Goal: Task Accomplishment & Management: Use online tool/utility

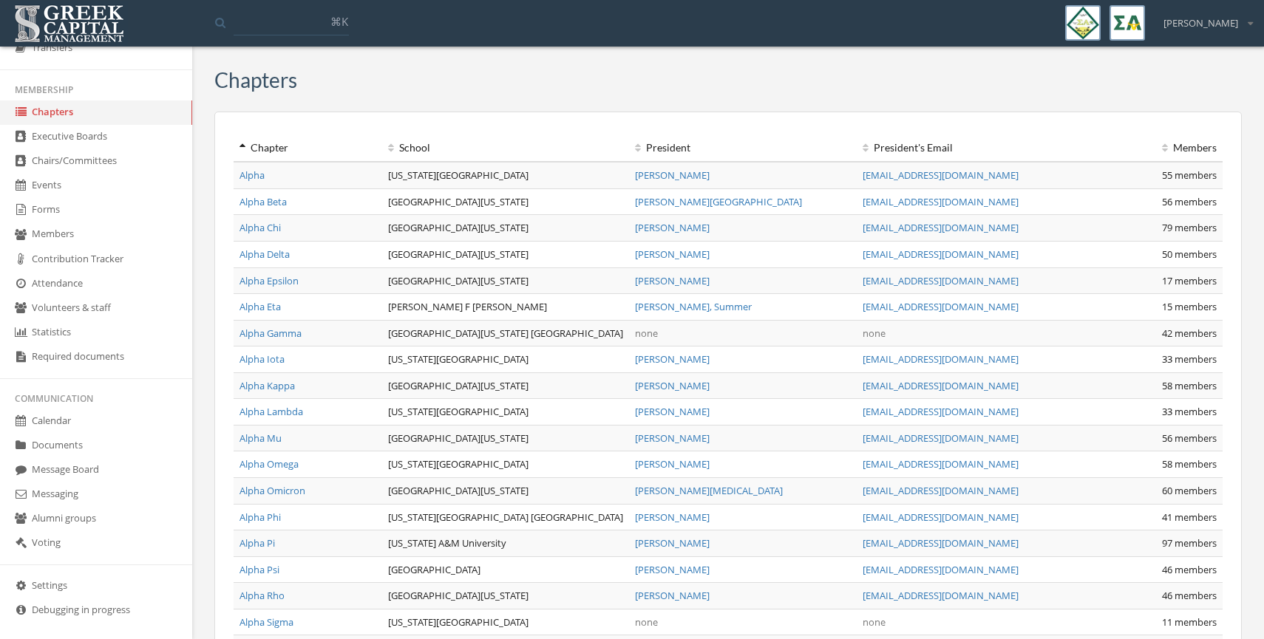
scroll to position [268, 0]
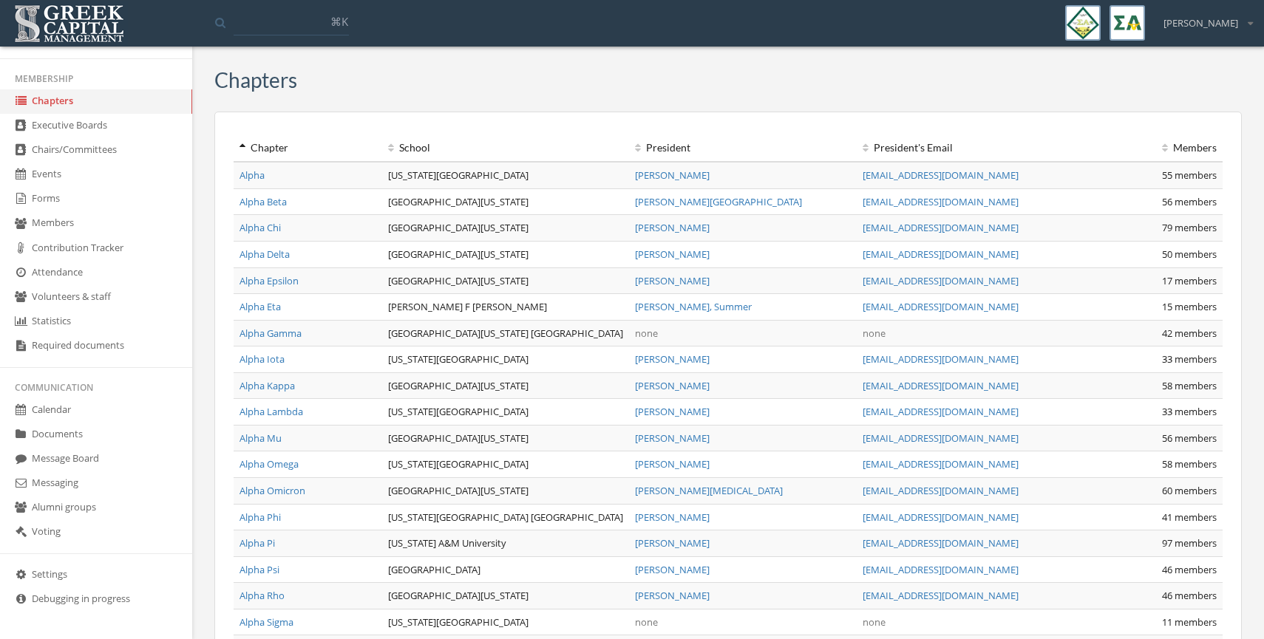
click at [78, 439] on link "Documents" at bounding box center [96, 435] width 192 height 24
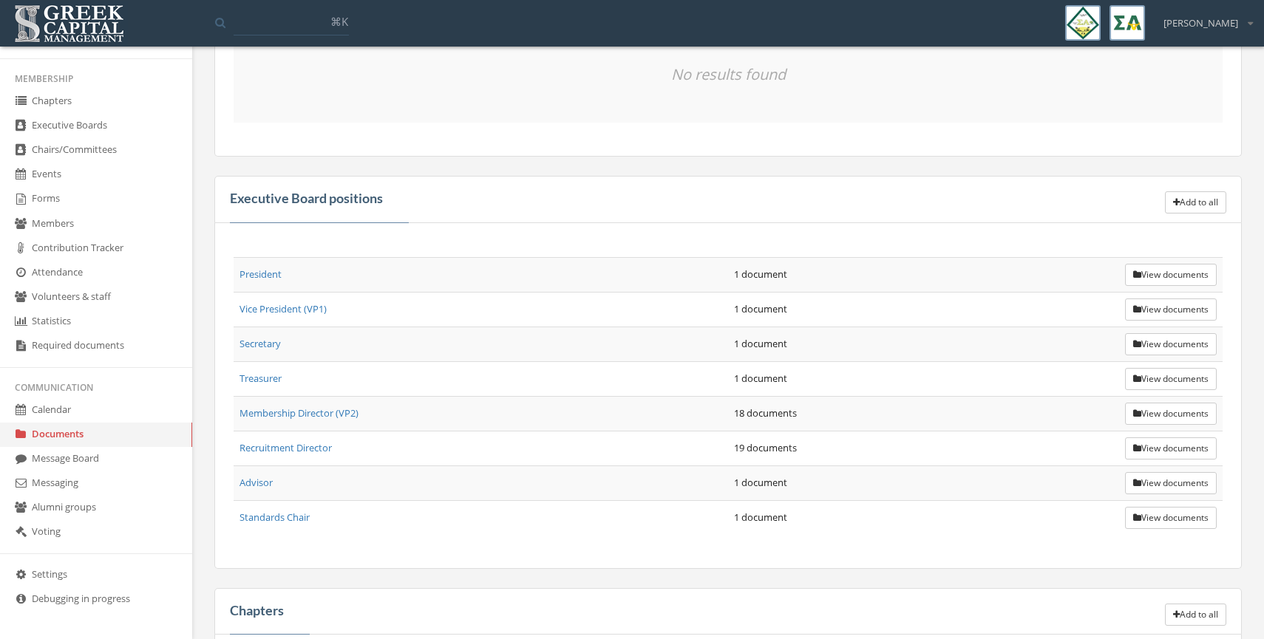
scroll to position [338, 0]
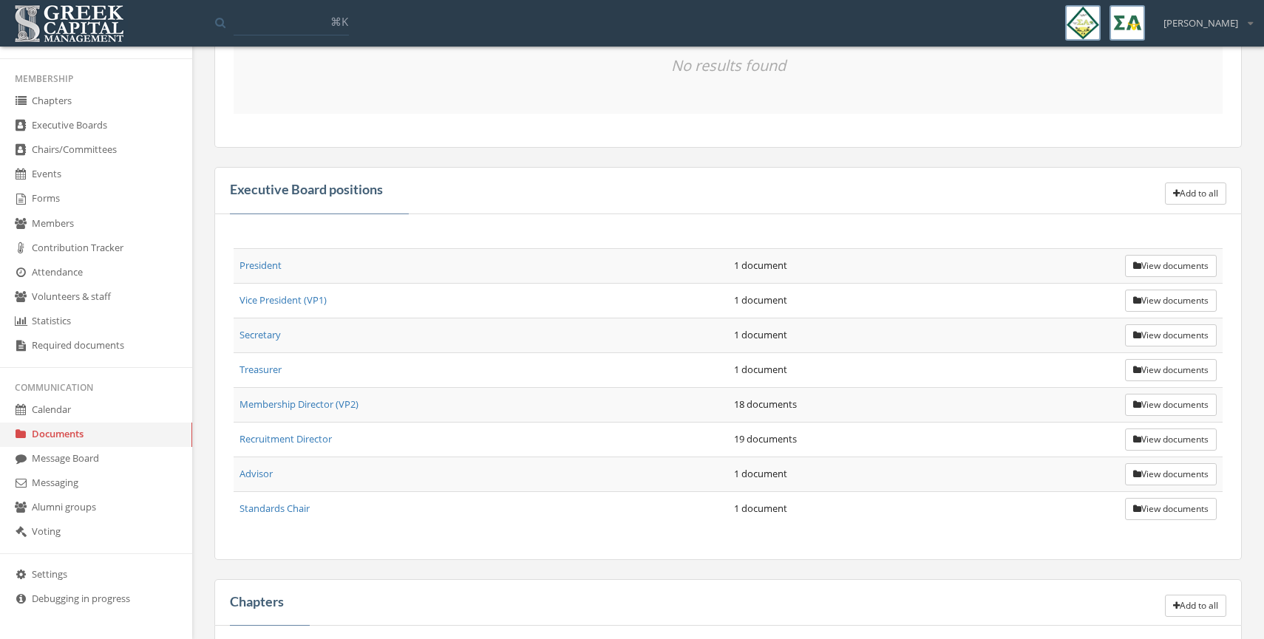
click at [1155, 409] on button "View documents" at bounding box center [1171, 405] width 92 height 22
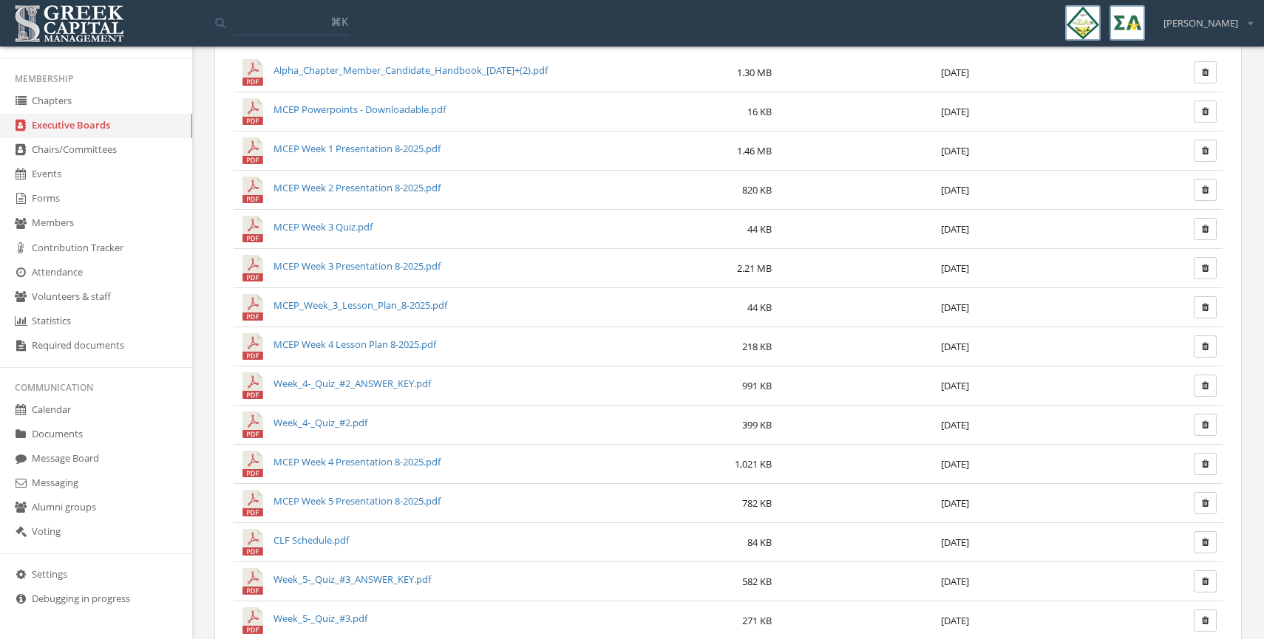
scroll to position [84, 0]
click at [336, 228] on link "MCEP Week 3 Quiz.pdf" at bounding box center [322, 226] width 99 height 13
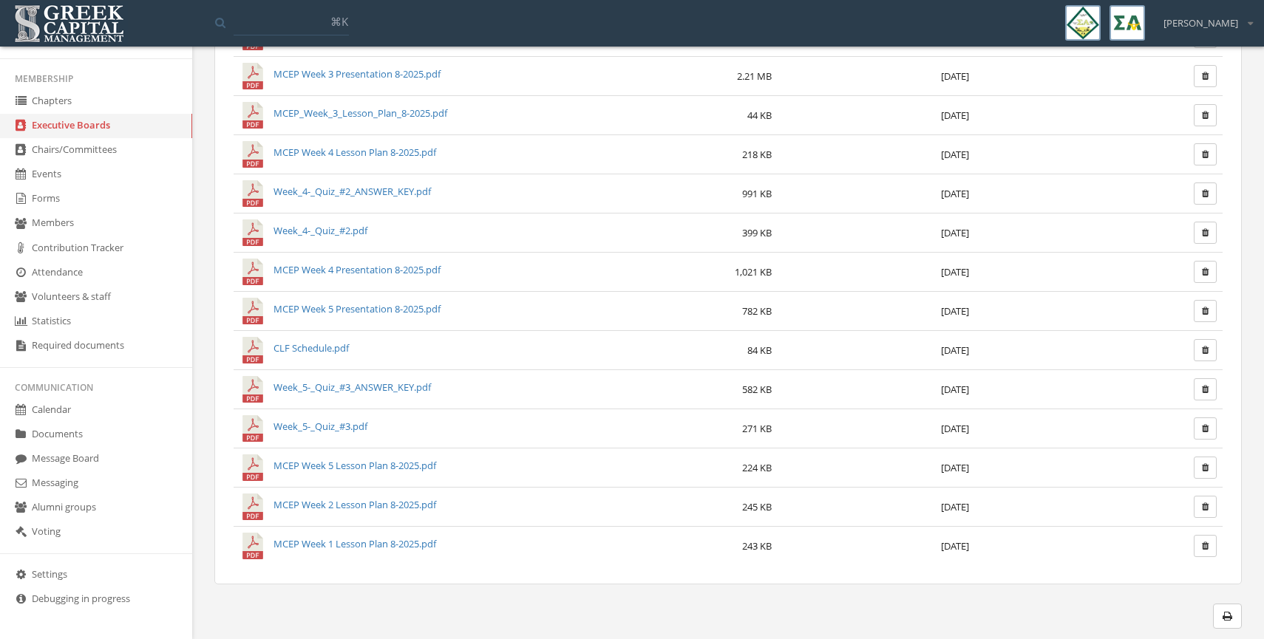
scroll to position [280, 0]
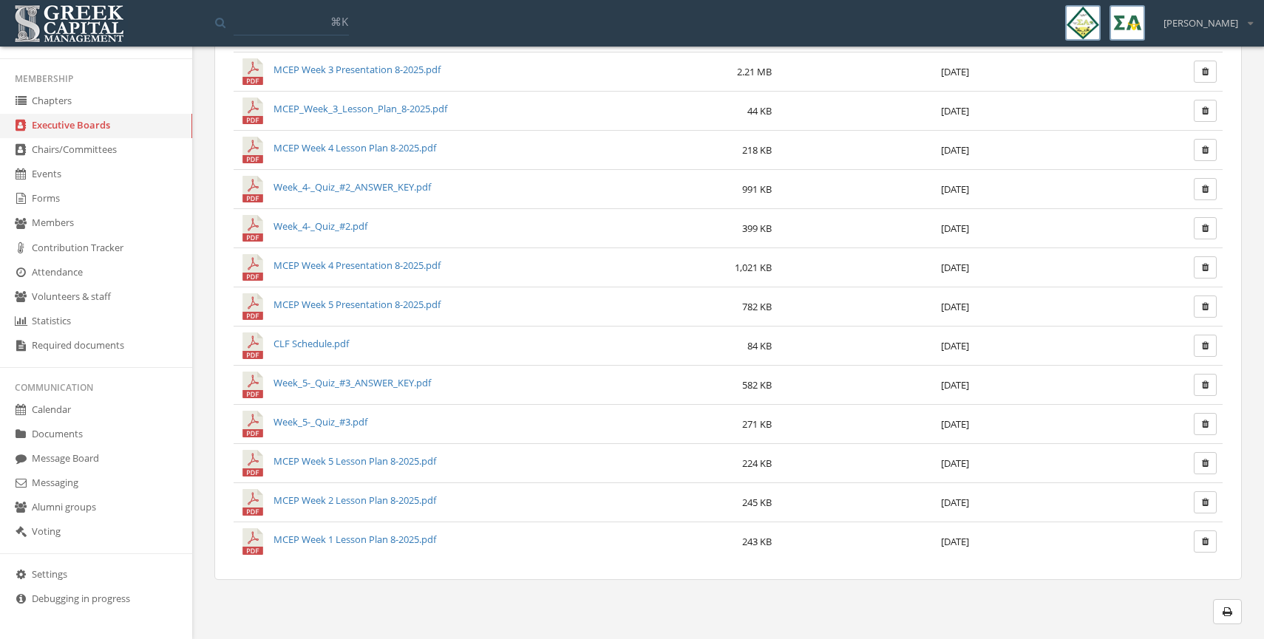
click at [310, 376] on link "Week_5-_Quiz_#3_ANSWER_KEY.pdf" at bounding box center [351, 382] width 157 height 13
click at [316, 423] on link "Week_5-_Quiz_#3.pdf" at bounding box center [320, 421] width 94 height 13
click at [88, 187] on link "Forms" at bounding box center [96, 199] width 192 height 24
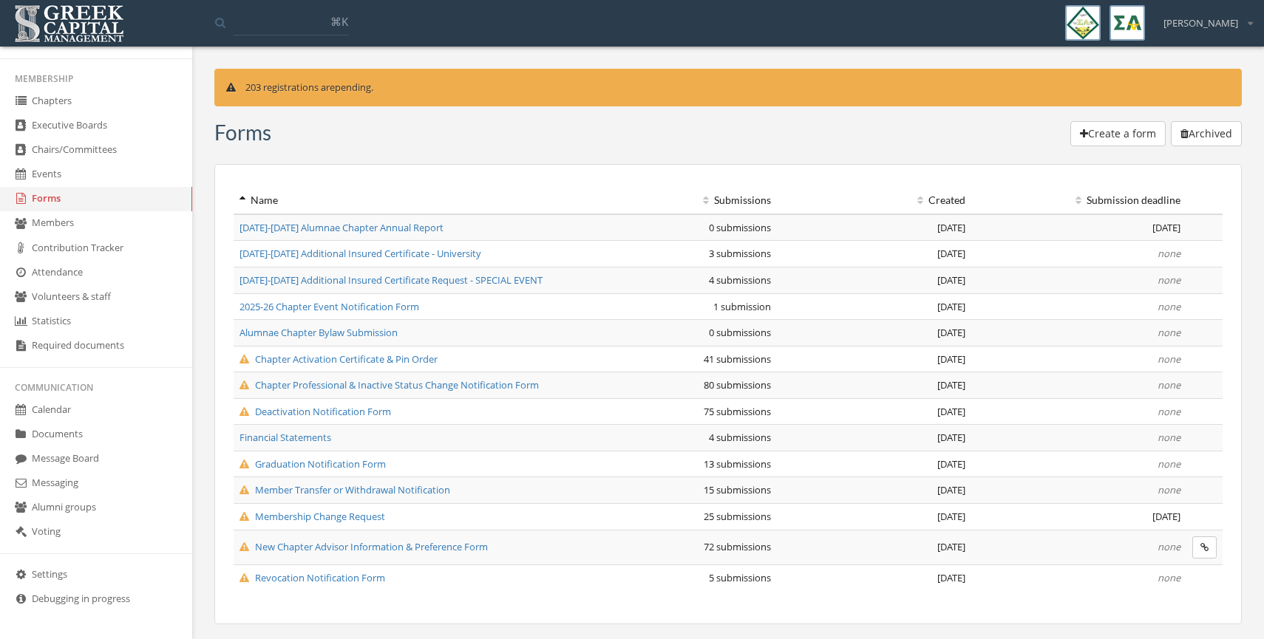
click at [45, 126] on link "Executive Boards" at bounding box center [96, 126] width 192 height 24
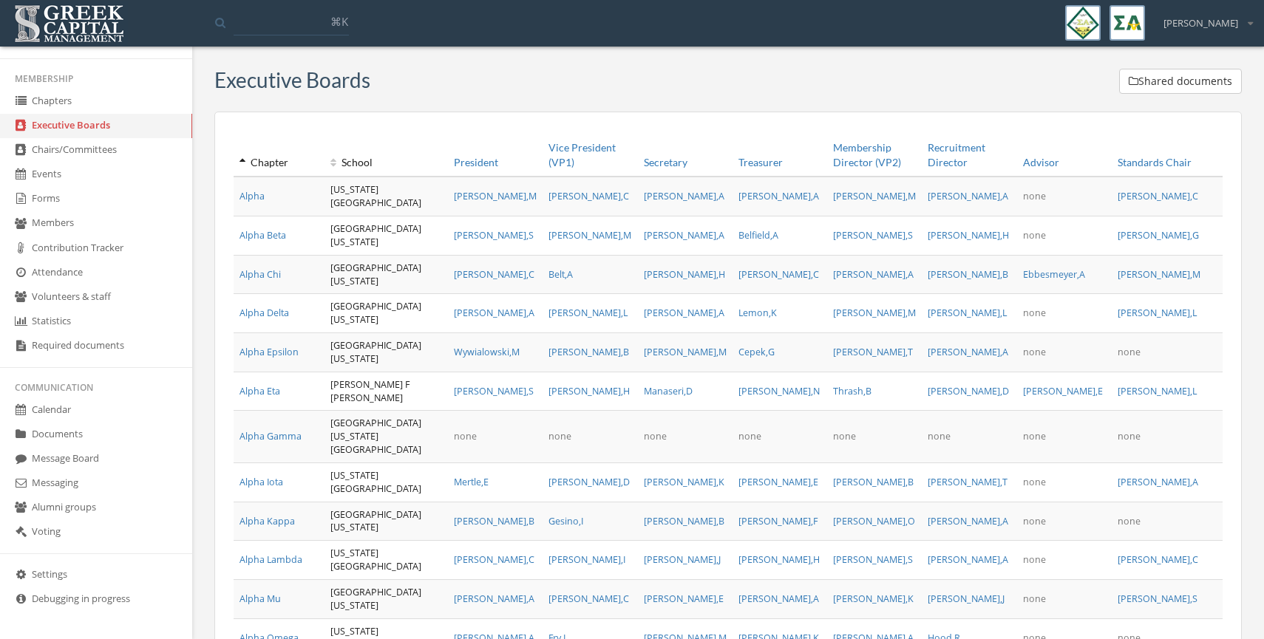
click at [498, 163] on link "President" at bounding box center [476, 162] width 44 height 15
click at [783, 166] on link "Treasurer" at bounding box center [760, 162] width 44 height 15
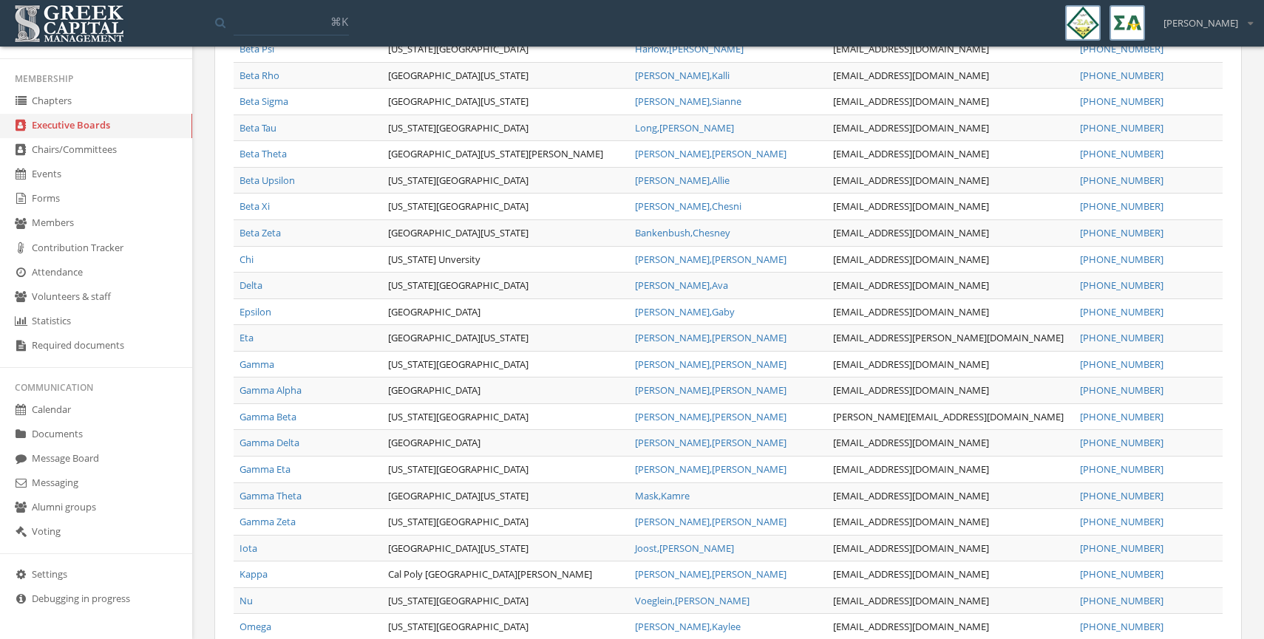
scroll to position [1451, 0]
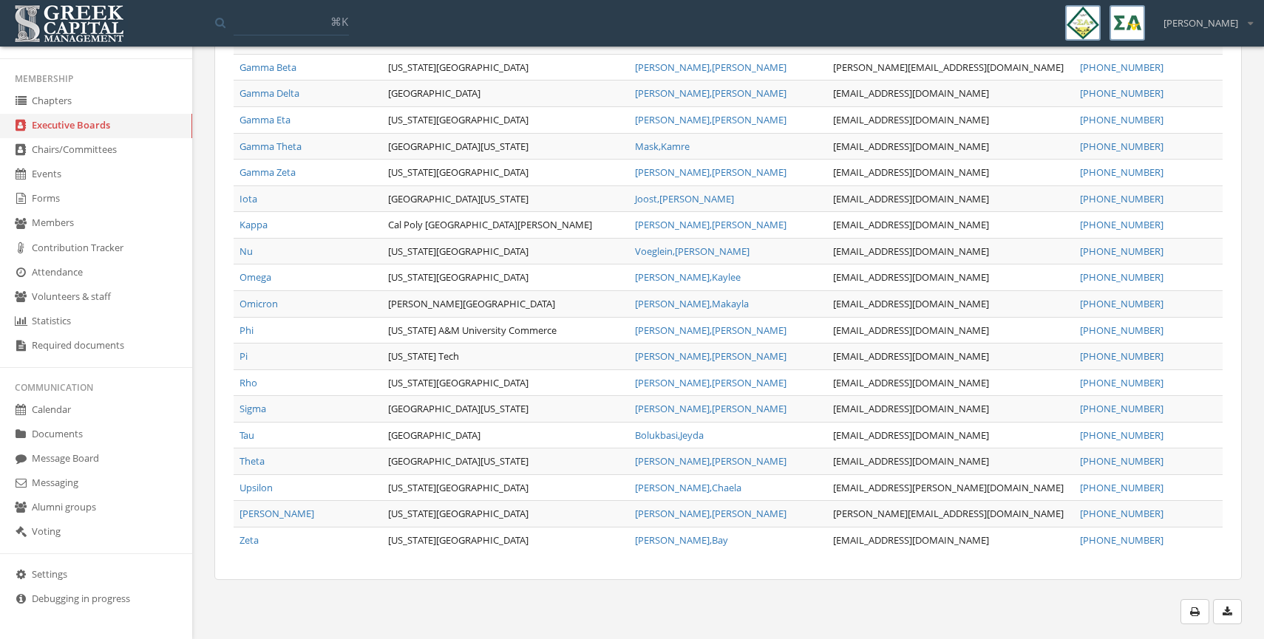
click at [1225, 614] on icon "button" at bounding box center [1228, 612] width 10 height 10
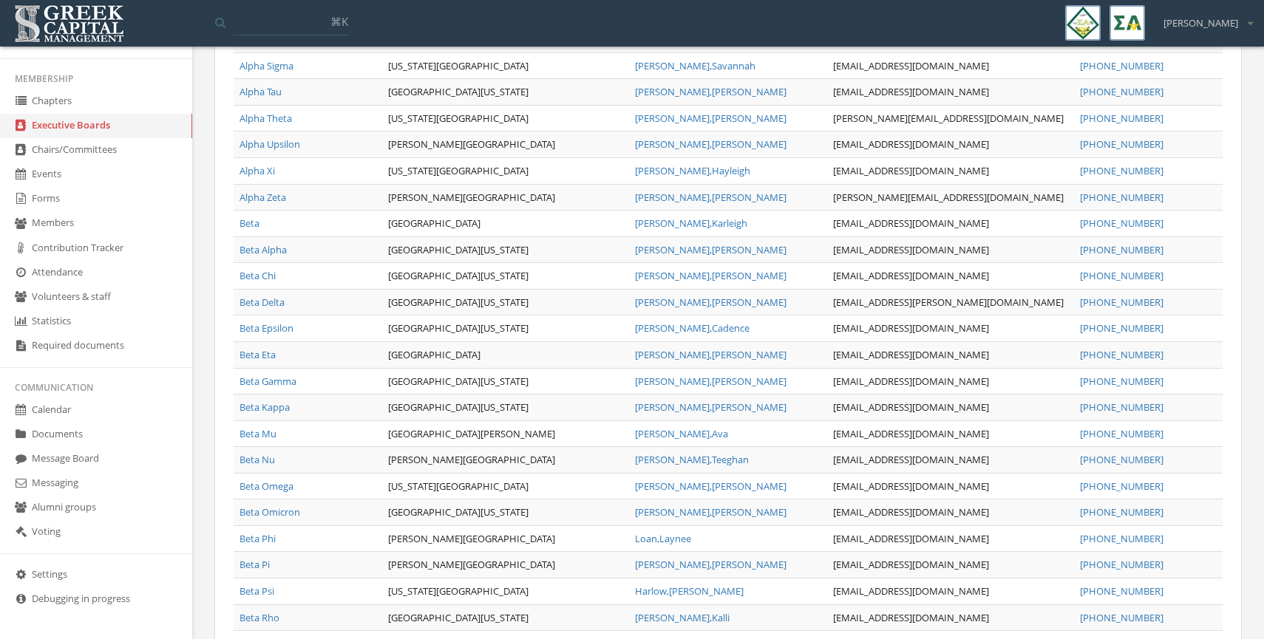
scroll to position [0, 0]
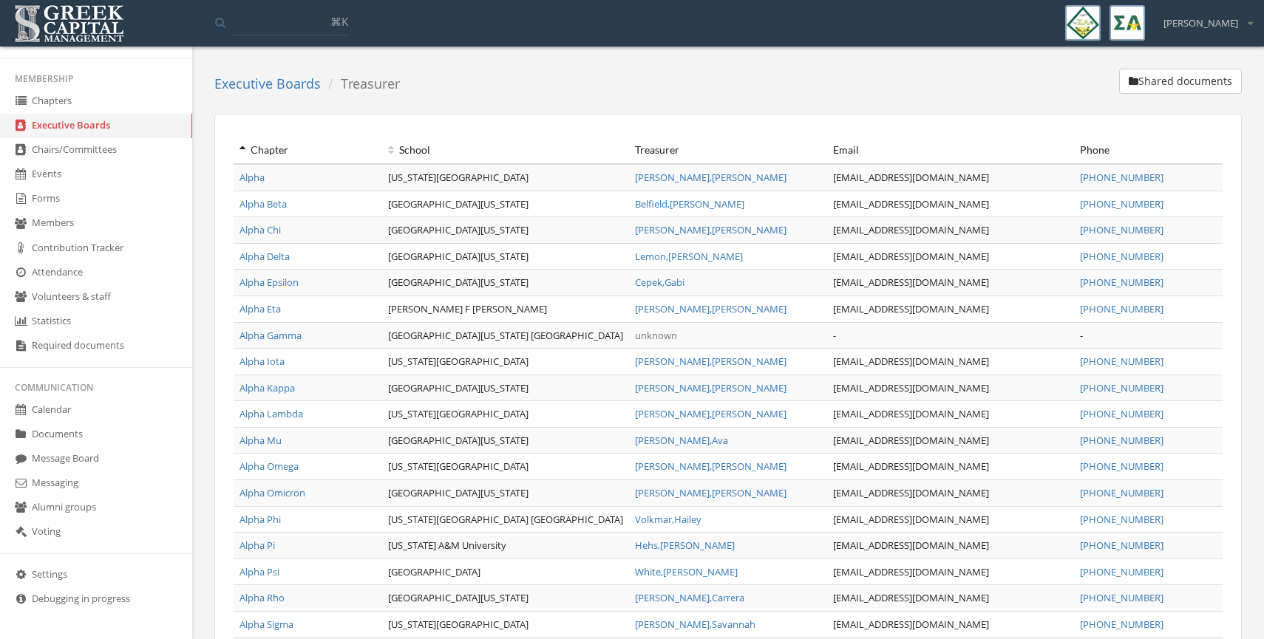
click at [34, 201] on link "Forms" at bounding box center [96, 199] width 192 height 24
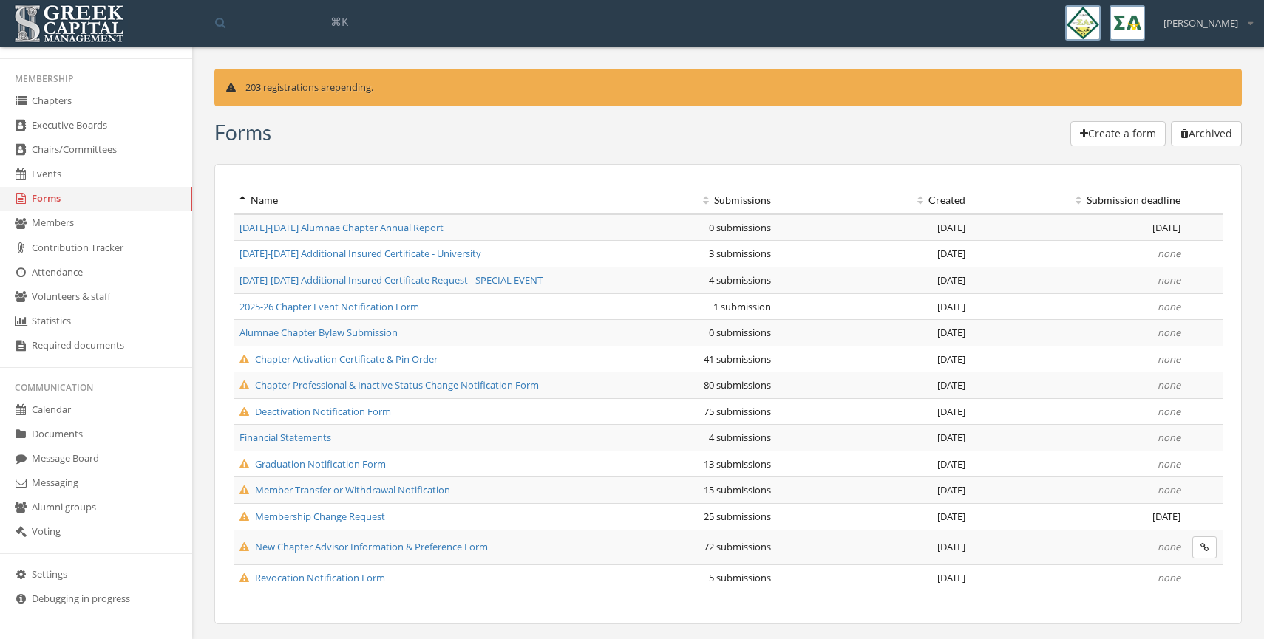
scroll to position [30, 0]
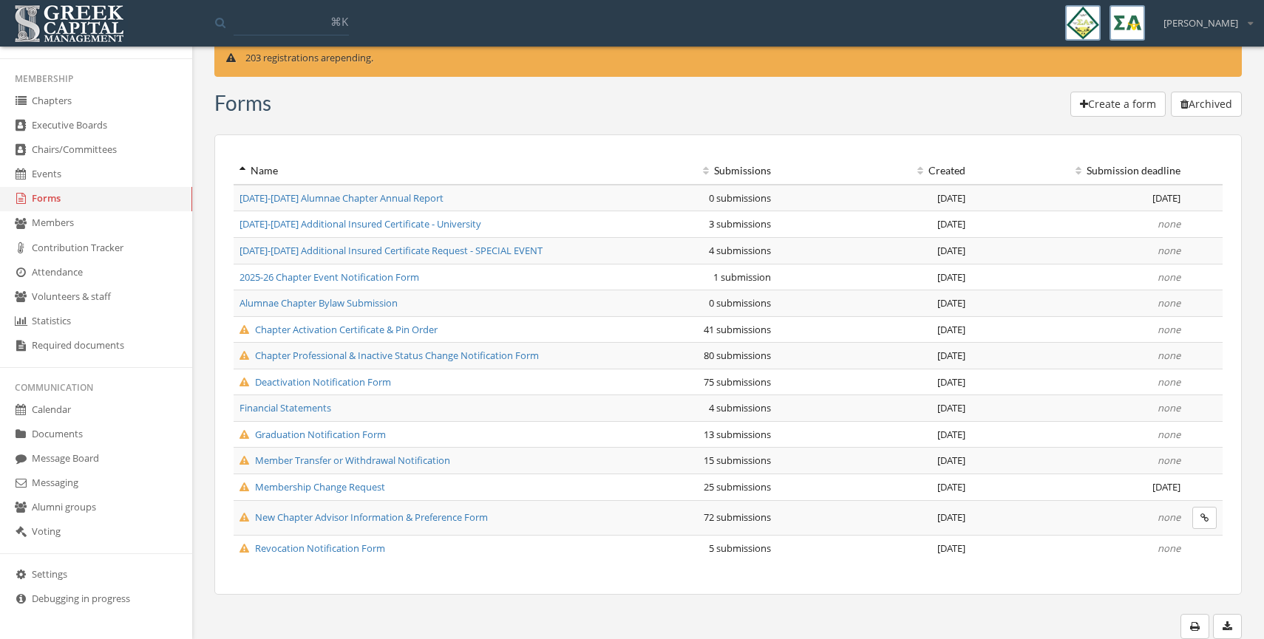
click at [296, 404] on span "Financial Statements" at bounding box center [285, 407] width 92 height 13
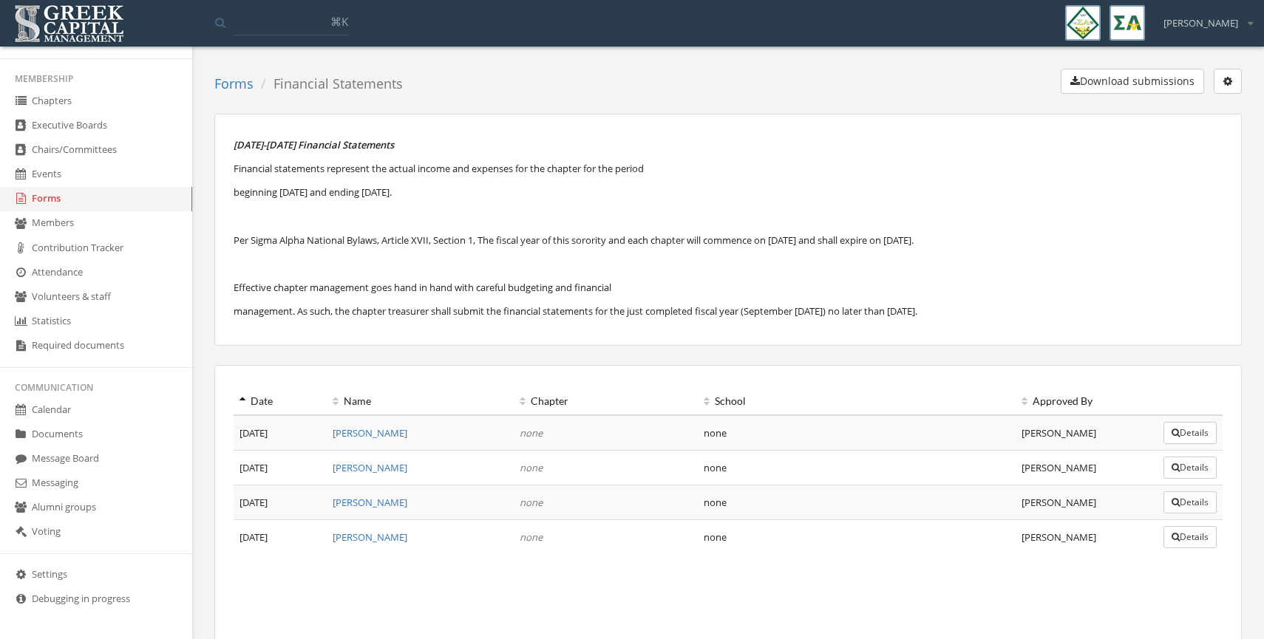
click at [353, 429] on link "[PERSON_NAME]" at bounding box center [370, 432] width 75 height 13
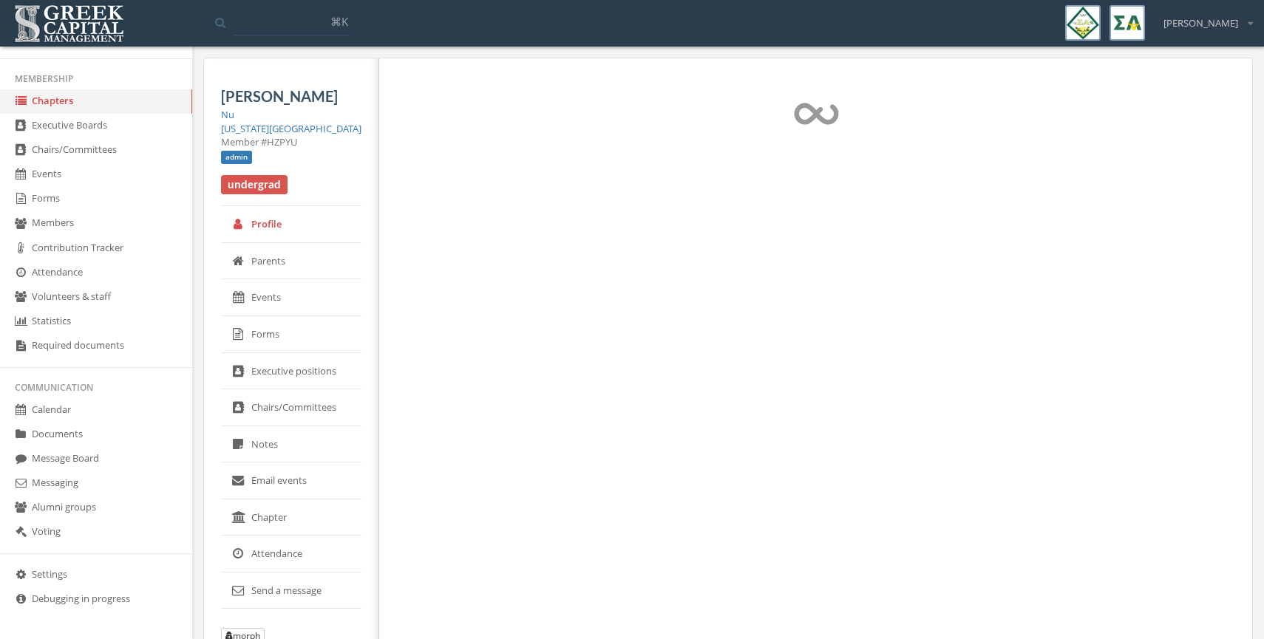
select select "******"
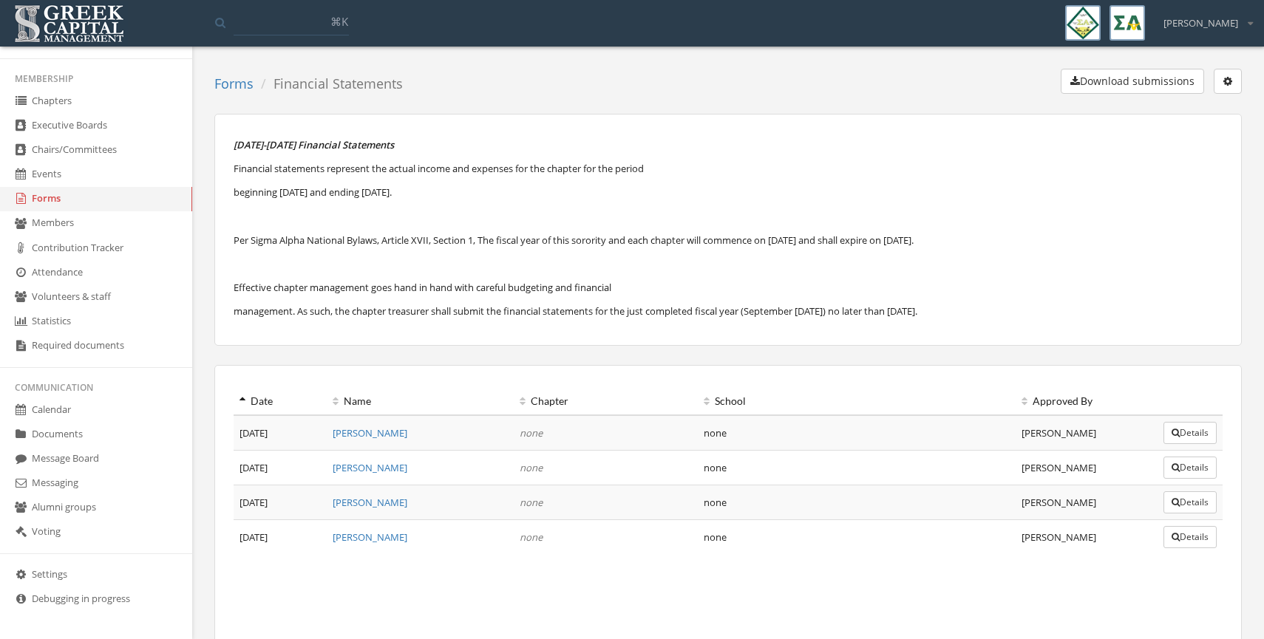
click at [1179, 437] on button "Details" at bounding box center [1189, 433] width 53 height 22
drag, startPoint x: 500, startPoint y: 194, endPoint x: 213, endPoint y: 157, distance: 289.8
click at [210, 166] on div "Forms Financial Statements Download submissions Edit form Lock submissions Dele…" at bounding box center [728, 463] width 1050 height 789
copy div "Financial statements represent the actual income and expenses for the chapter f…"
click at [31, 191] on link "Forms" at bounding box center [96, 199] width 192 height 24
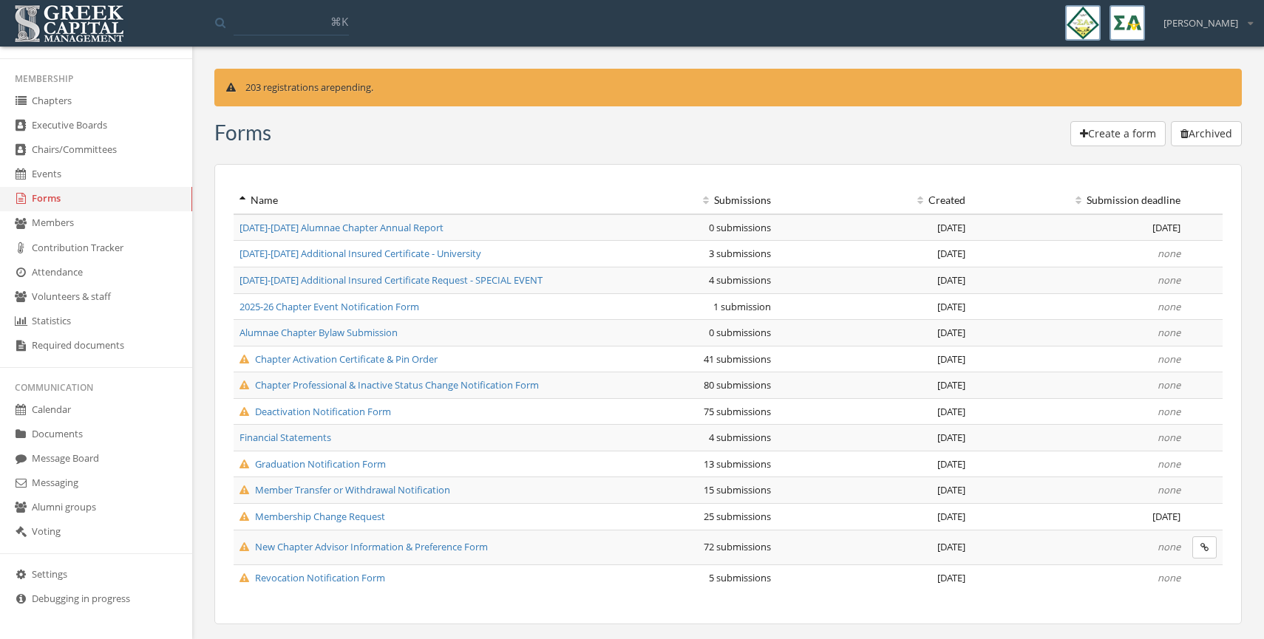
click at [1094, 126] on button "Create a form" at bounding box center [1117, 133] width 95 height 25
